Goal: Check status

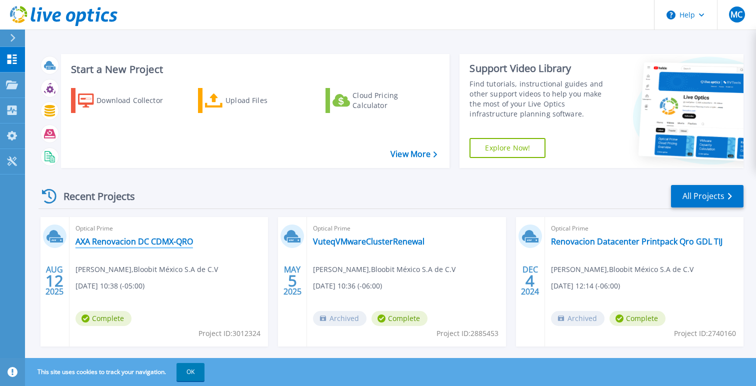
click at [142, 241] on link "AXA Renovacion DC CDMX-QRO" at bounding box center [135, 242] width 118 height 10
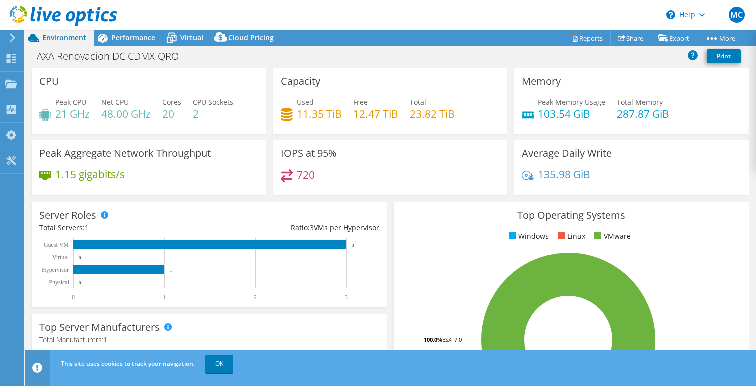
select select "USD"
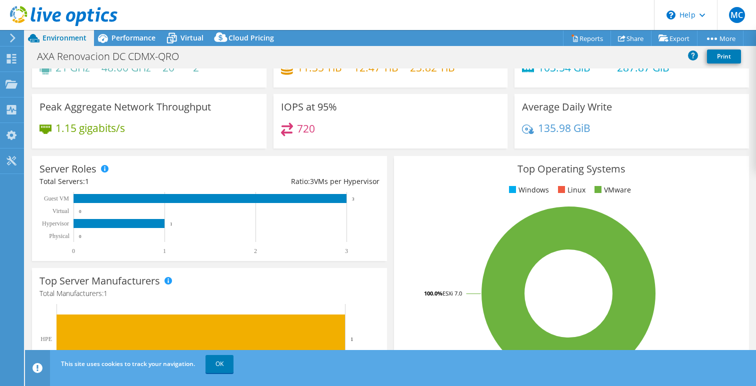
scroll to position [32, 0]
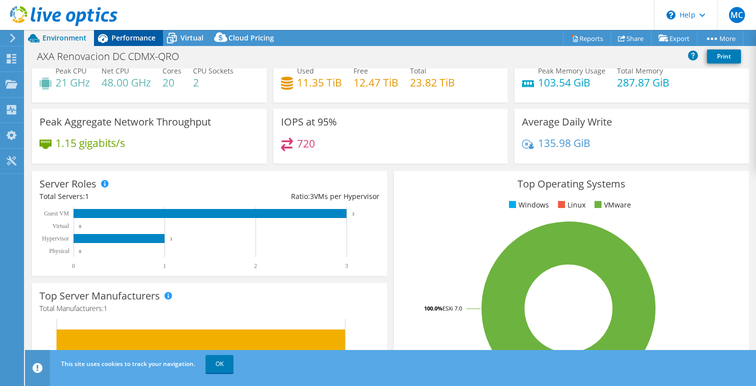
click at [132, 34] on span "Performance" at bounding box center [134, 38] width 44 height 10
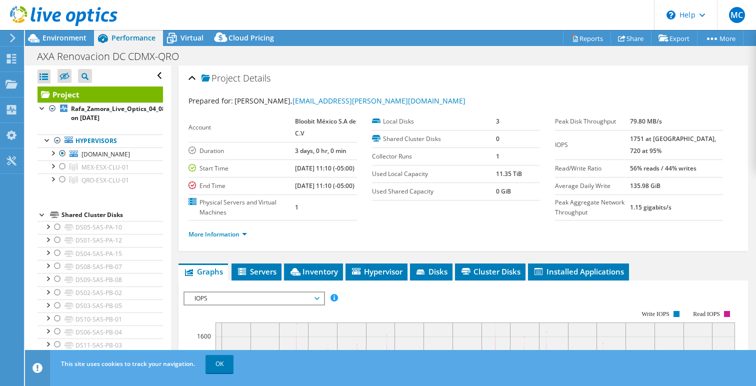
scroll to position [0, 0]
click at [219, 240] on li "More Information" at bounding box center [221, 234] width 65 height 11
click at [220, 239] on link "More Information" at bounding box center [218, 234] width 59 height 9
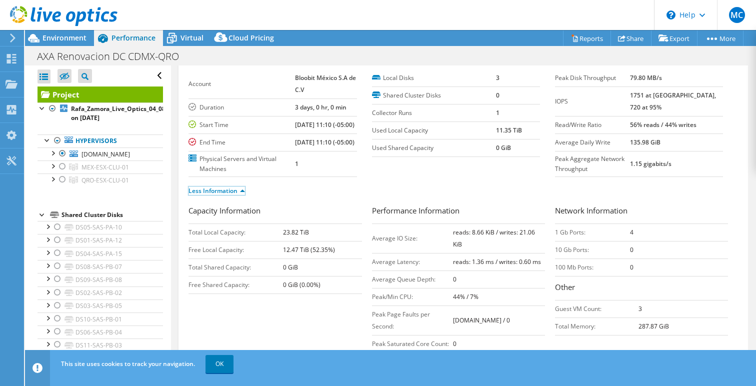
scroll to position [17, 0]
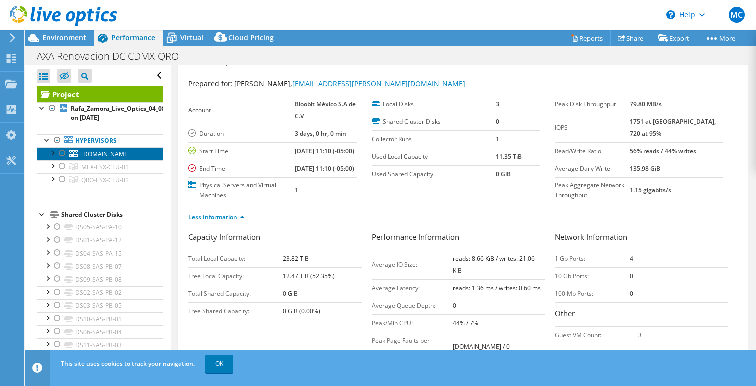
click at [105, 158] on span "xvti-bkp-esx-01.corp.axa-assistance.us" at bounding box center [106, 154] width 49 height 9
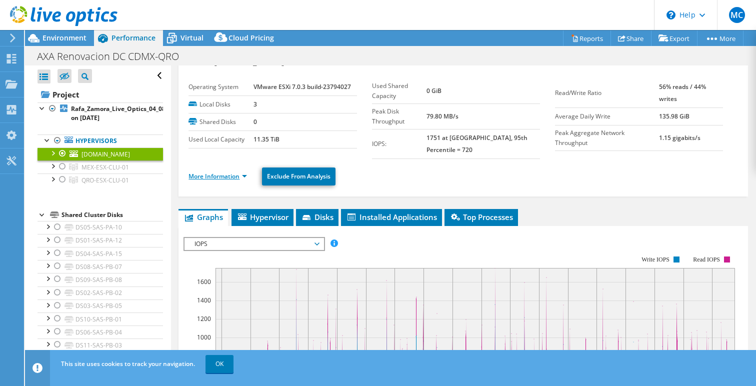
click at [235, 172] on link "More Information" at bounding box center [218, 176] width 59 height 9
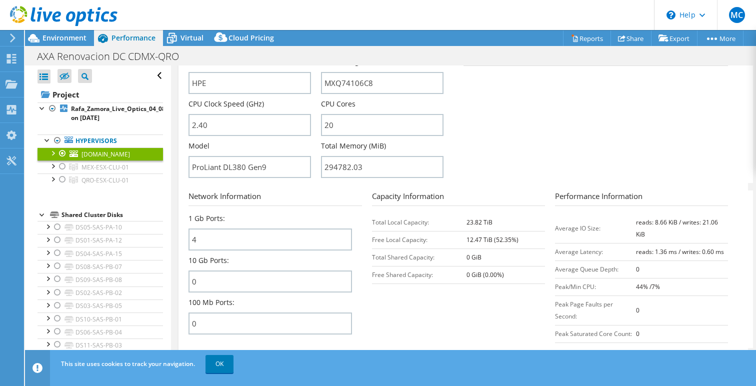
scroll to position [261, 0]
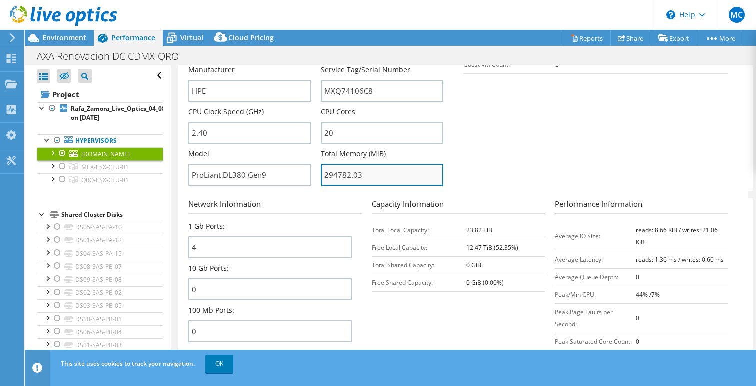
drag, startPoint x: 361, startPoint y: 172, endPoint x: 323, endPoint y: 171, distance: 38.5
click at [323, 171] on input "294782.03" at bounding box center [382, 175] width 123 height 22
